Goal: Navigation & Orientation: Understand site structure

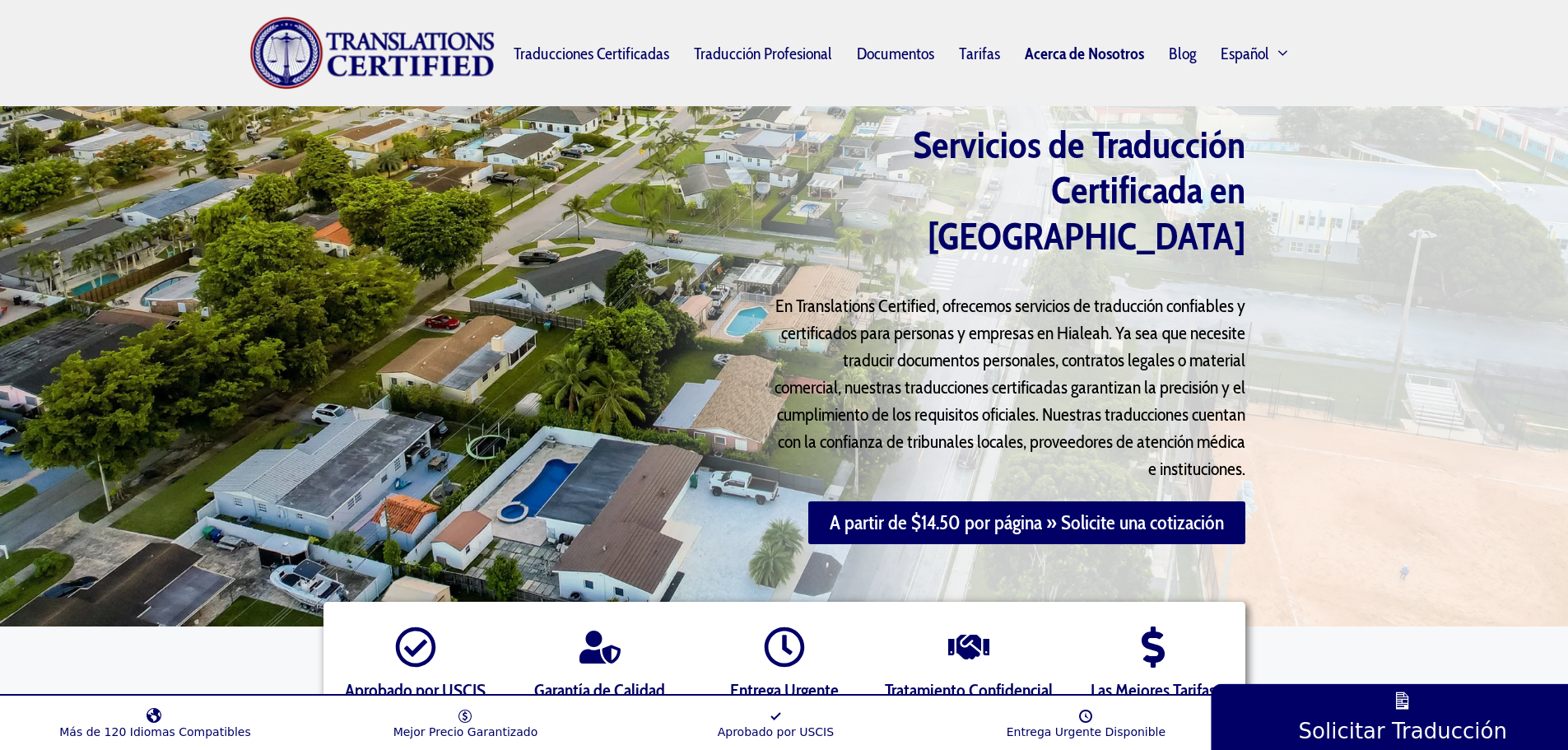
click at [1114, 47] on link "Acerca de Nosotros" at bounding box center [1085, 53] width 144 height 38
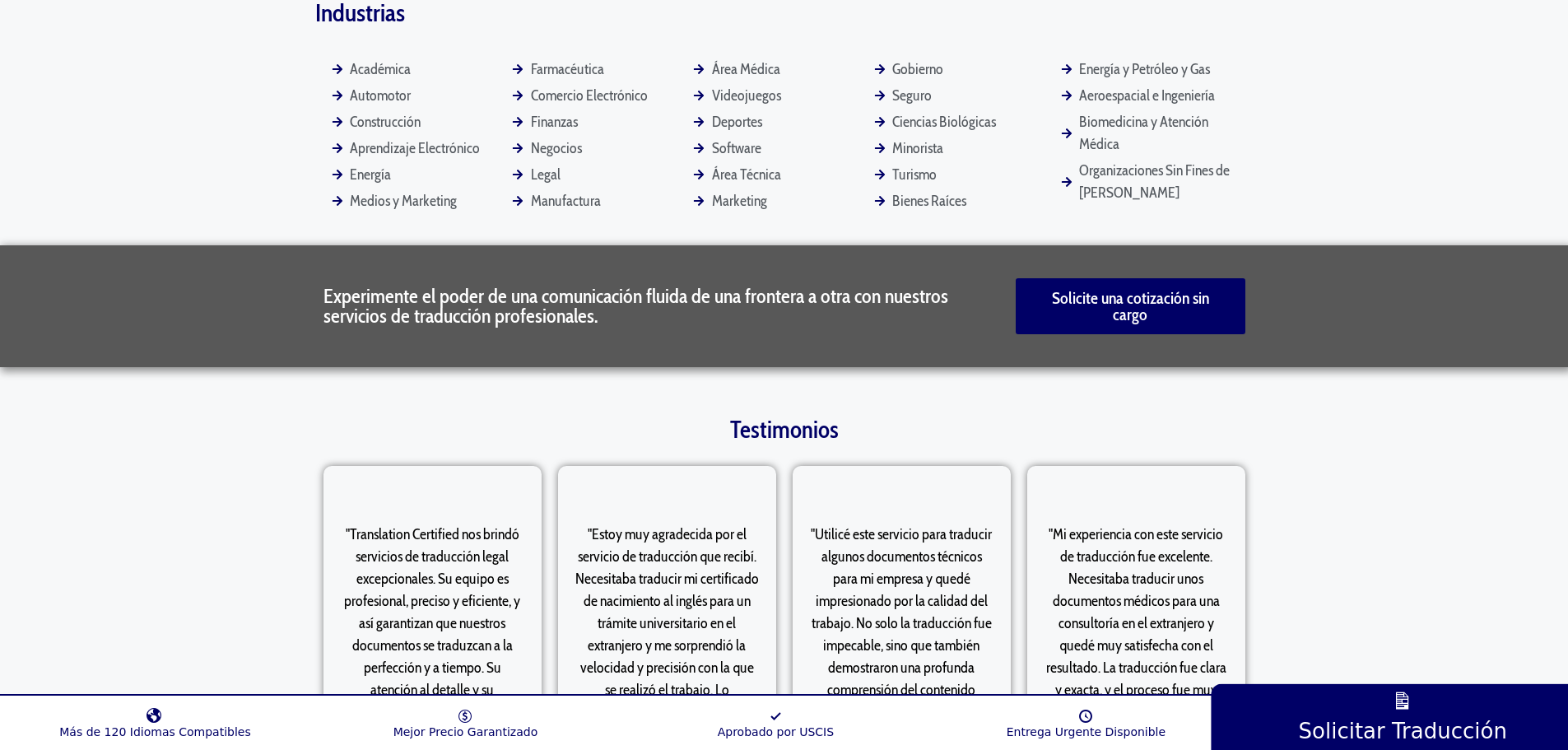
scroll to position [4512, 0]
